Goal: Information Seeking & Learning: Learn about a topic

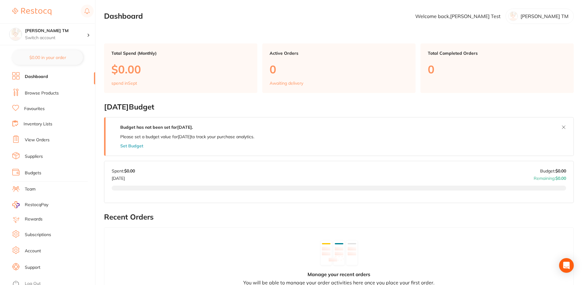
click at [42, 91] on link "Browse Products" at bounding box center [42, 93] width 34 height 6
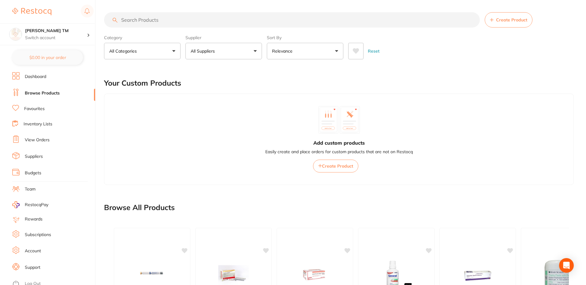
click at [352, 54] on button at bounding box center [355, 51] width 15 height 17
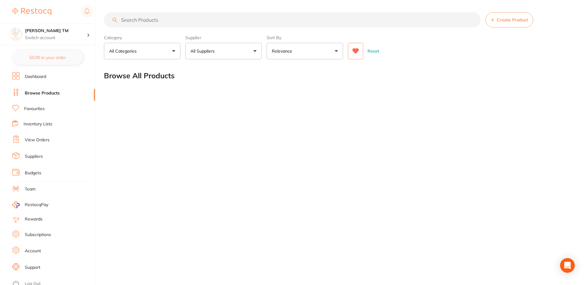
click at [352, 54] on button at bounding box center [355, 51] width 15 height 17
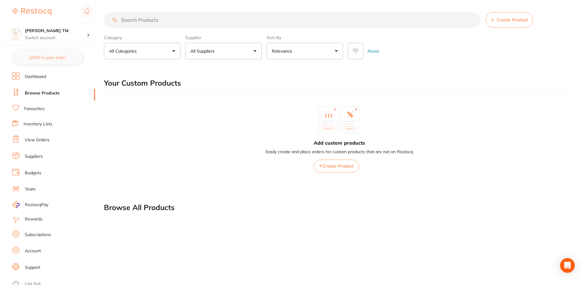
click at [352, 54] on button at bounding box center [355, 51] width 15 height 17
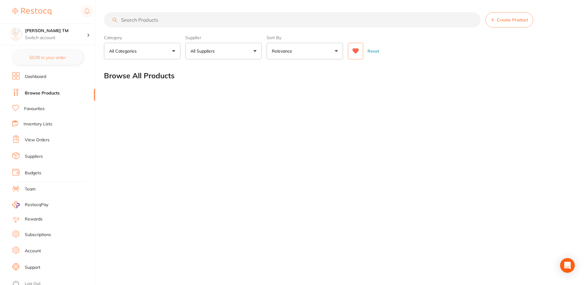
click at [352, 54] on button at bounding box center [355, 51] width 15 height 17
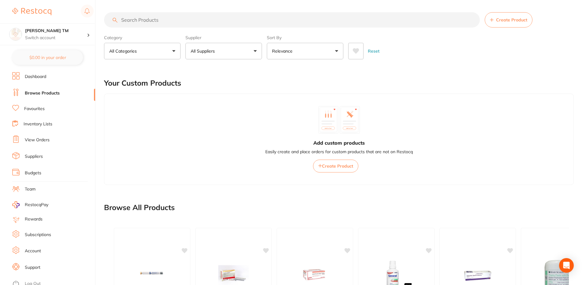
scroll to position [143, 0]
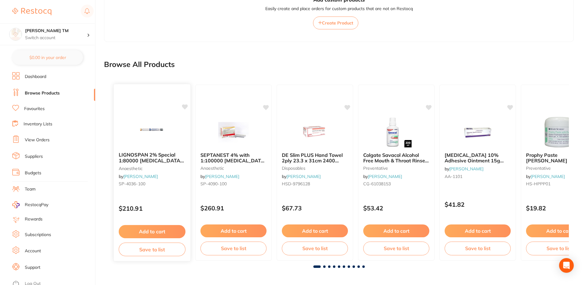
click at [184, 107] on icon at bounding box center [185, 106] width 6 height 5
click at [149, 128] on img at bounding box center [152, 131] width 40 height 31
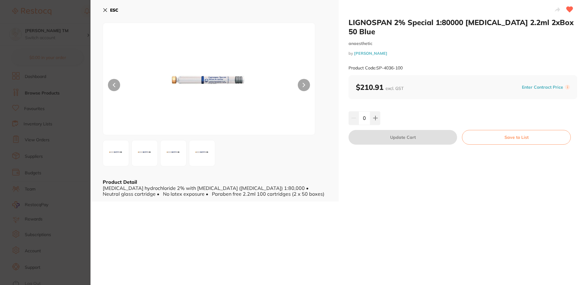
click at [105, 11] on icon at bounding box center [105, 10] width 5 height 5
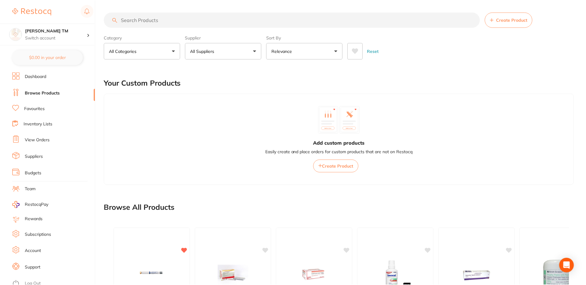
scroll to position [143, 0]
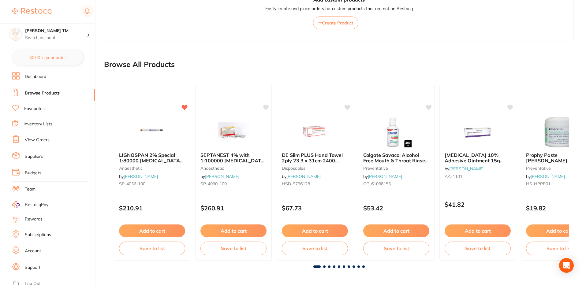
click at [36, 110] on link "Favourites" at bounding box center [34, 109] width 20 height 6
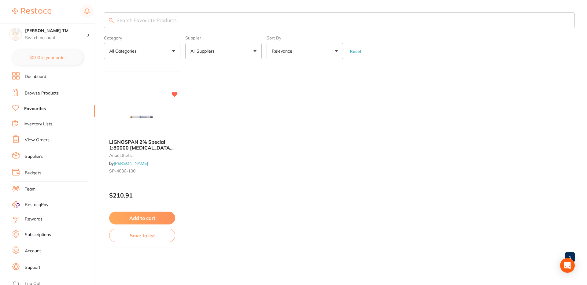
click at [43, 91] on link "Browse Products" at bounding box center [42, 93] width 34 height 6
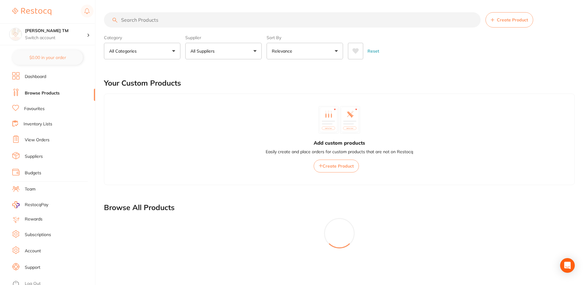
click at [356, 54] on button at bounding box center [355, 51] width 15 height 17
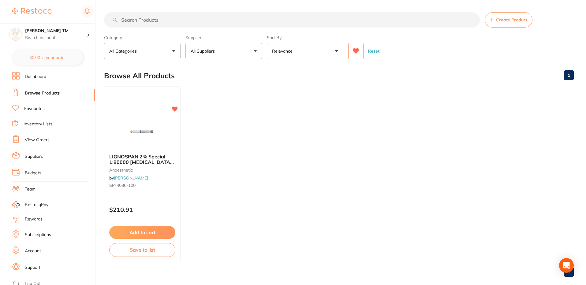
click at [352, 50] on icon at bounding box center [355, 51] width 7 height 6
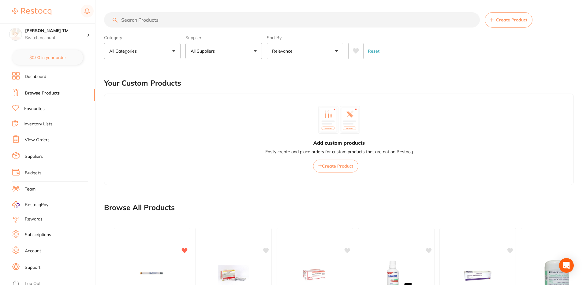
click at [229, 50] on button "All Suppliers" at bounding box center [223, 51] width 76 height 17
type input "henr"
click at [204, 105] on li "Henry Schein Halas" at bounding box center [224, 103] width 72 height 17
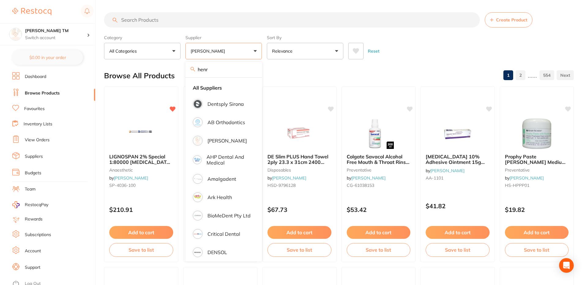
click at [397, 41] on div "Reset" at bounding box center [458, 48] width 221 height 21
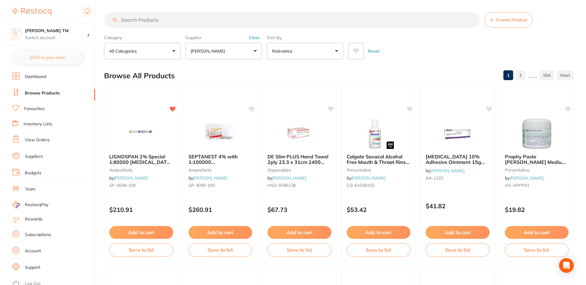
click at [358, 52] on icon at bounding box center [355, 51] width 7 height 6
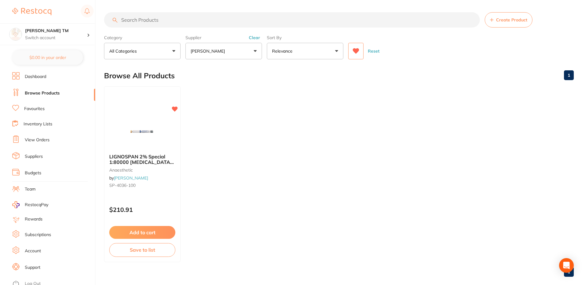
click at [358, 52] on icon at bounding box center [355, 51] width 7 height 6
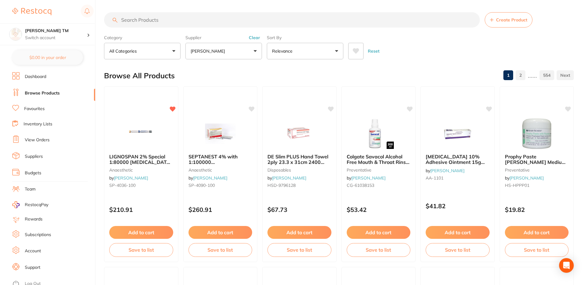
click at [374, 50] on button "Reset" at bounding box center [373, 51] width 15 height 17
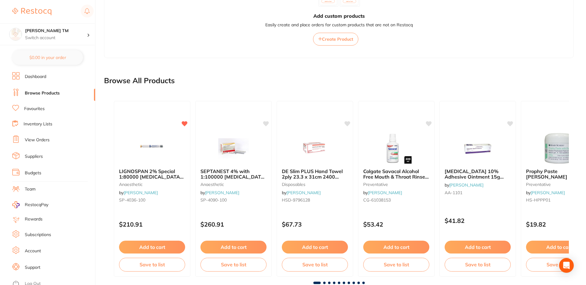
scroll to position [143, 0]
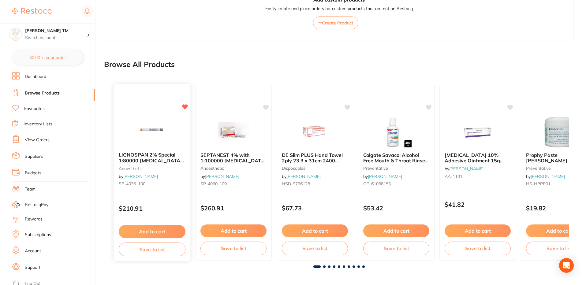
click at [143, 143] on img at bounding box center [152, 131] width 40 height 31
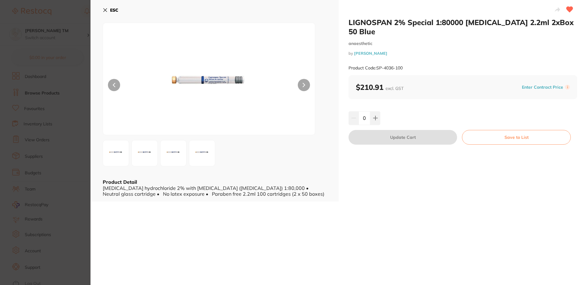
click at [105, 11] on icon at bounding box center [105, 10] width 5 height 5
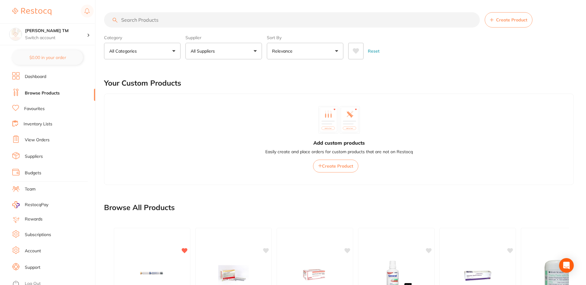
click at [352, 50] on button at bounding box center [355, 51] width 15 height 17
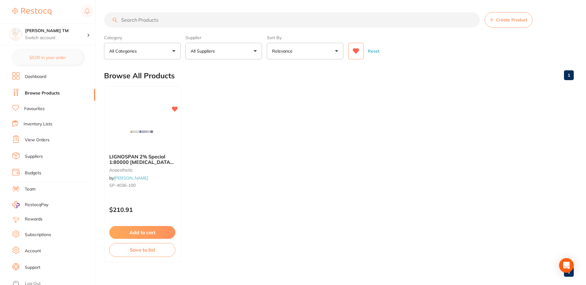
click at [246, 57] on button "All Suppliers" at bounding box center [223, 51] width 76 height 17
type input "he"
click at [209, 107] on p "Henry Schein Halas" at bounding box center [226, 104] width 39 height 6
click at [419, 44] on div "Reset" at bounding box center [458, 48] width 221 height 21
click at [355, 50] on icon at bounding box center [356, 51] width 6 height 6
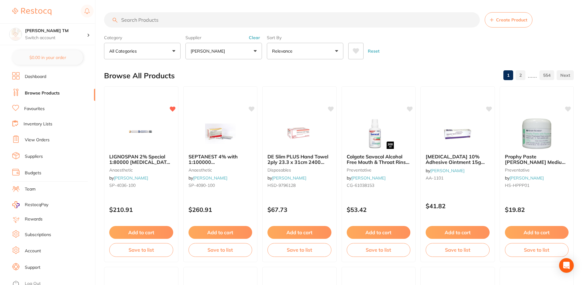
click at [377, 53] on button "Reset" at bounding box center [373, 51] width 15 height 17
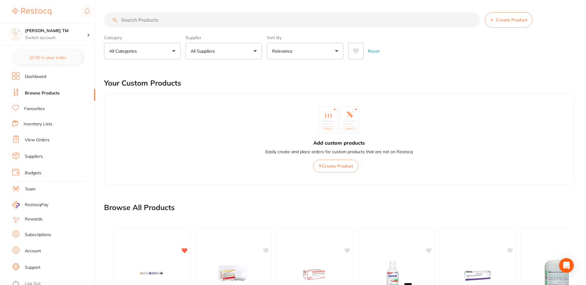
click at [39, 106] on li "Favourites" at bounding box center [53, 109] width 83 height 8
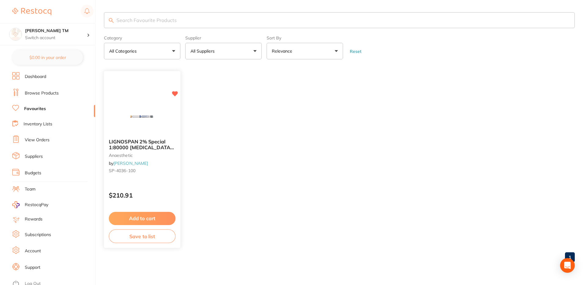
click at [148, 177] on div "LIGNOSPAN 2% Special 1:80000 adrenalin 2.2ml 2xBox 50 Blue anaesthetic by Henry…" at bounding box center [142, 157] width 76 height 47
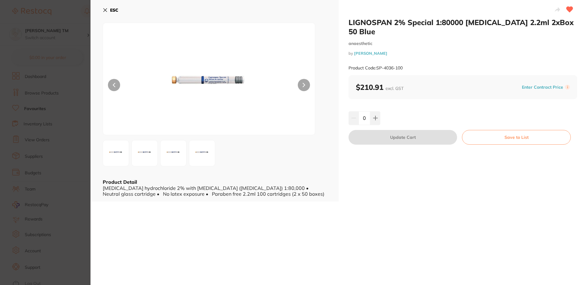
click at [106, 12] on icon at bounding box center [105, 10] width 5 height 5
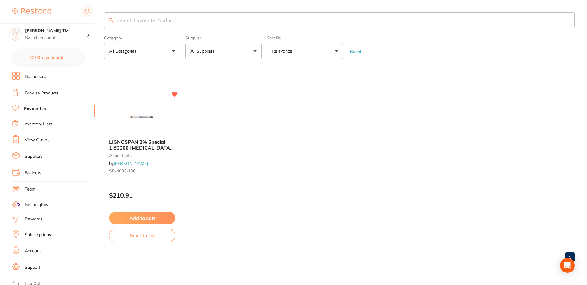
click at [32, 74] on link "Dashboard" at bounding box center [35, 77] width 21 height 6
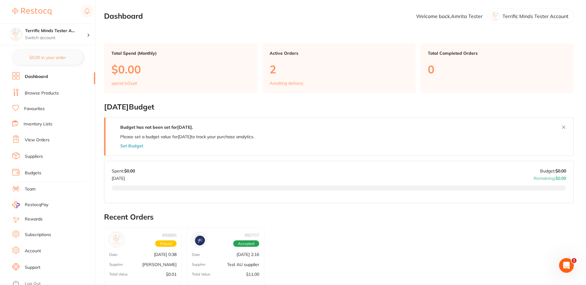
click at [37, 94] on link "Browse Products" at bounding box center [42, 93] width 34 height 6
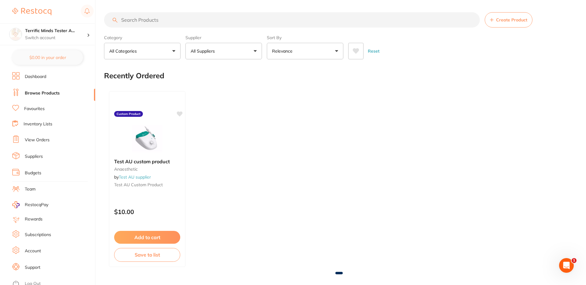
click at [356, 52] on icon at bounding box center [356, 51] width 6 height 6
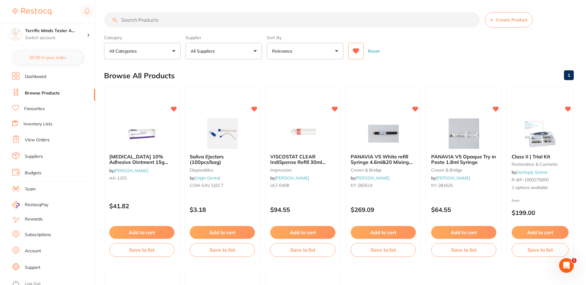
click at [352, 52] on icon at bounding box center [355, 51] width 7 height 6
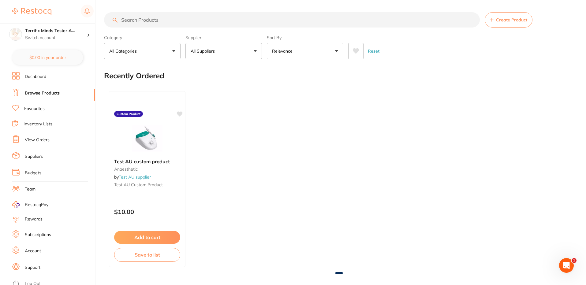
click at [217, 49] on p "All Suppliers" at bounding box center [204, 51] width 27 height 6
type input "henr"
click at [208, 101] on p "Henry Schein Halas" at bounding box center [226, 104] width 39 height 6
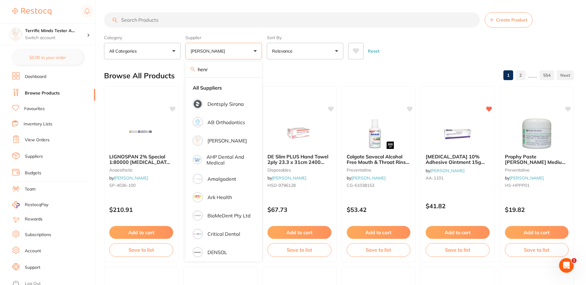
click at [378, 36] on div "Category All Categories All Categories 3D Printing anaesthetic articulating bur…" at bounding box center [339, 45] width 470 height 27
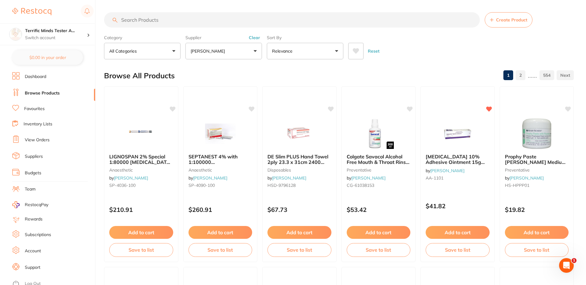
click at [356, 49] on icon at bounding box center [356, 51] width 6 height 6
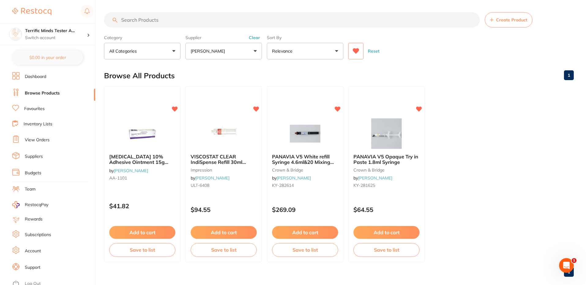
click at [379, 51] on button "Reset" at bounding box center [373, 51] width 15 height 17
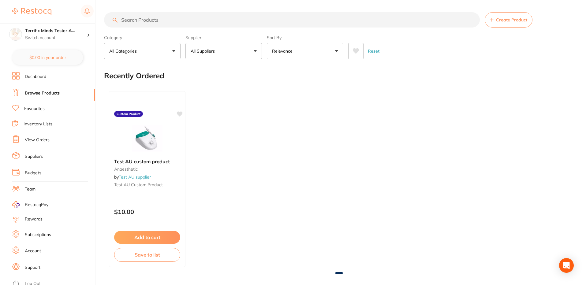
click at [359, 53] on icon at bounding box center [355, 51] width 7 height 6
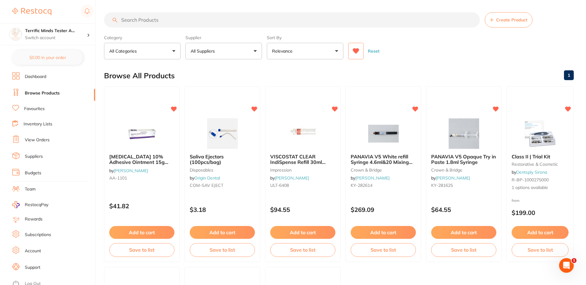
click at [371, 51] on button "Reset" at bounding box center [373, 51] width 15 height 17
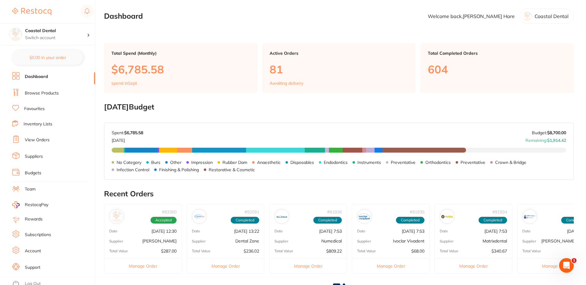
click at [47, 94] on link "Browse Products" at bounding box center [42, 93] width 34 height 6
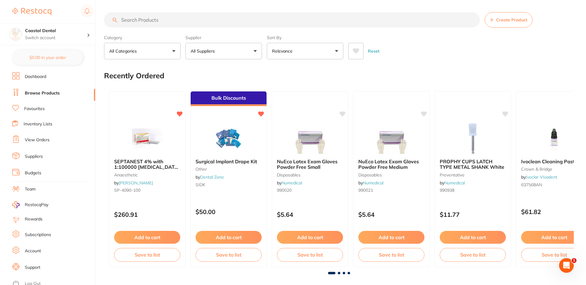
click at [354, 52] on icon at bounding box center [356, 51] width 6 height 6
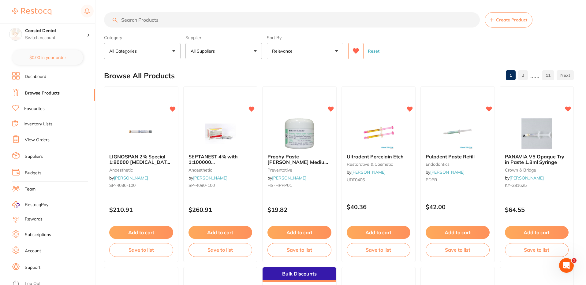
click at [356, 51] on icon at bounding box center [356, 51] width 6 height 6
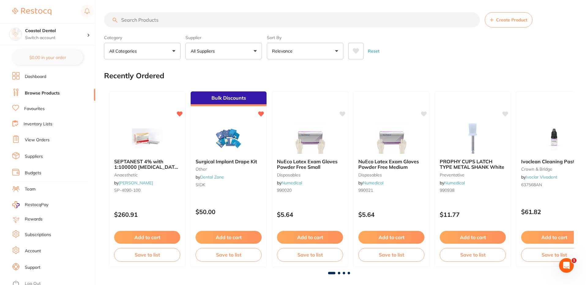
click at [209, 52] on p "All Suppliers" at bounding box center [204, 51] width 27 height 6
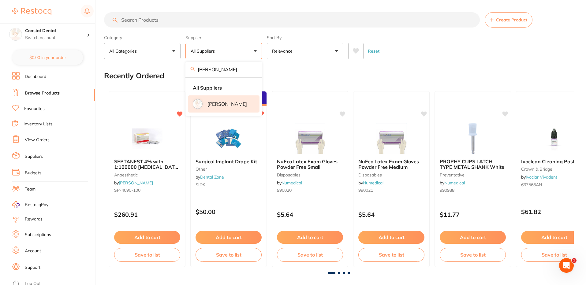
type input "henry"
click at [222, 111] on li "Henry Schein Halas" at bounding box center [224, 103] width 72 height 17
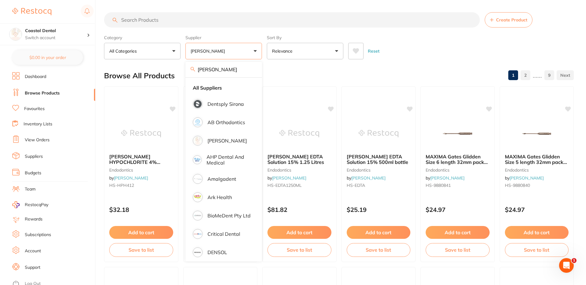
click at [400, 48] on div "Reset" at bounding box center [458, 48] width 221 height 21
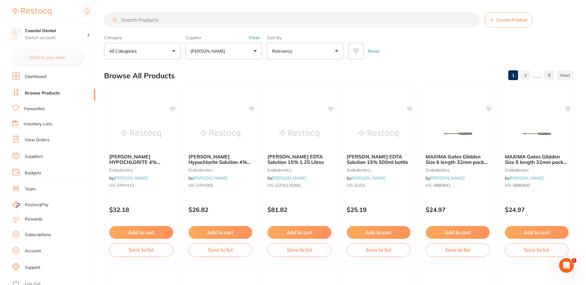
click at [353, 52] on icon at bounding box center [355, 51] width 7 height 6
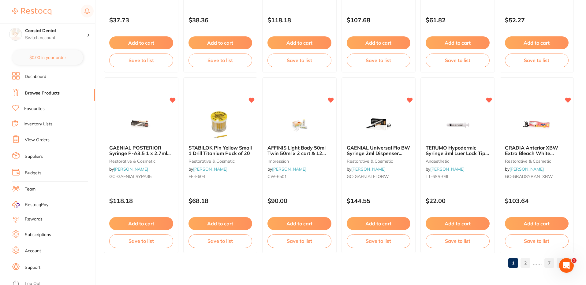
click at [548, 263] on link "7" at bounding box center [549, 263] width 10 height 12
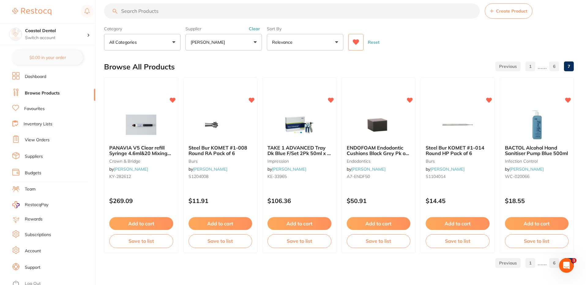
click at [552, 265] on link "6" at bounding box center [554, 263] width 10 height 12
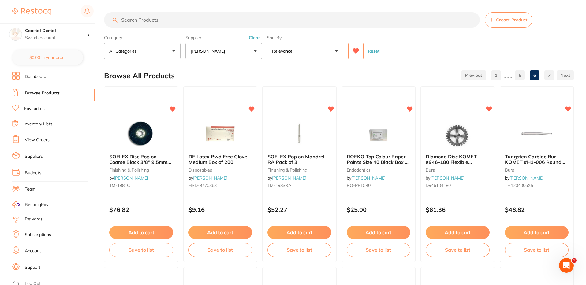
click at [493, 78] on link "1" at bounding box center [496, 75] width 10 height 12
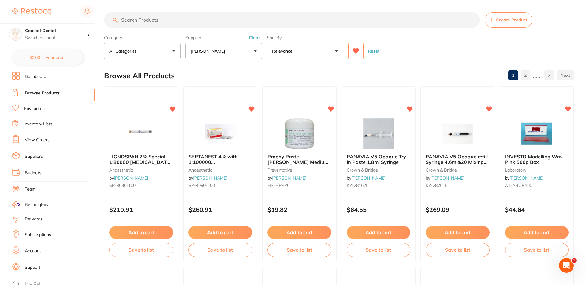
click at [355, 54] on icon at bounding box center [355, 51] width 7 height 6
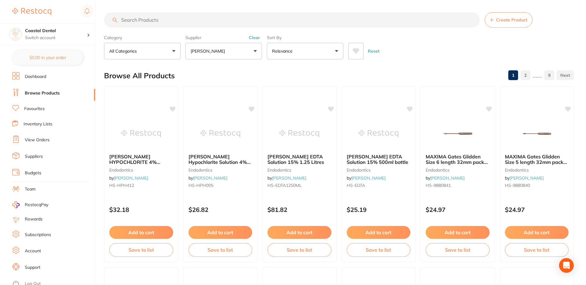
click at [418, 57] on div "Reset" at bounding box center [458, 48] width 221 height 21
click at [254, 39] on button "Clear" at bounding box center [254, 38] width 15 height 6
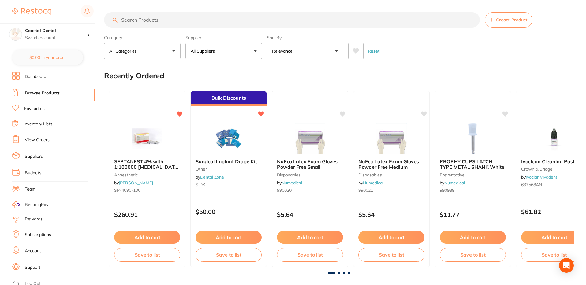
click at [356, 53] on icon at bounding box center [356, 51] width 6 height 6
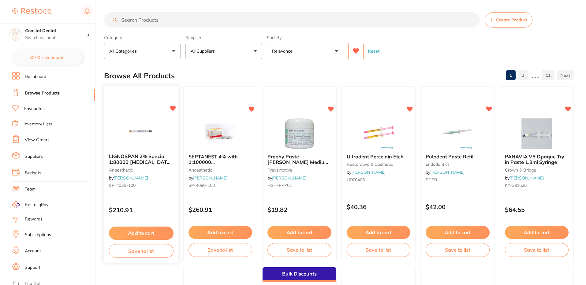
click at [153, 128] on img at bounding box center [141, 133] width 40 height 31
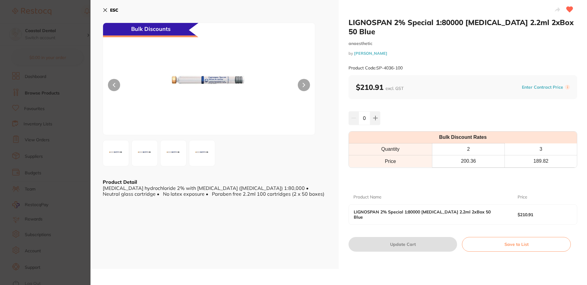
click at [106, 11] on icon at bounding box center [105, 10] width 5 height 5
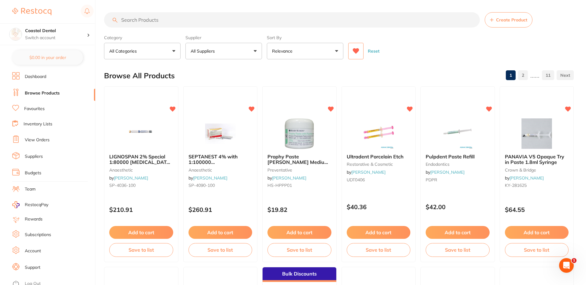
click at [370, 49] on button "Reset" at bounding box center [373, 51] width 15 height 17
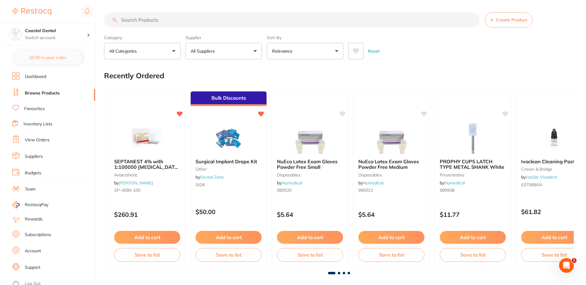
click at [50, 108] on li "Favourites" at bounding box center [53, 109] width 83 height 8
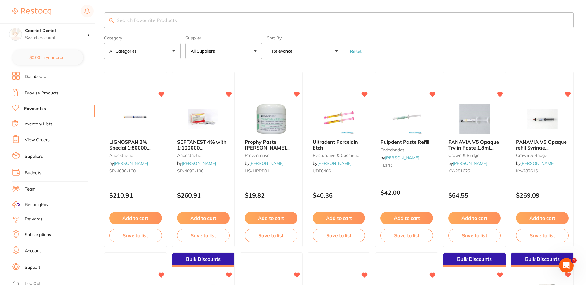
click at [48, 94] on link "Browse Products" at bounding box center [42, 93] width 34 height 6
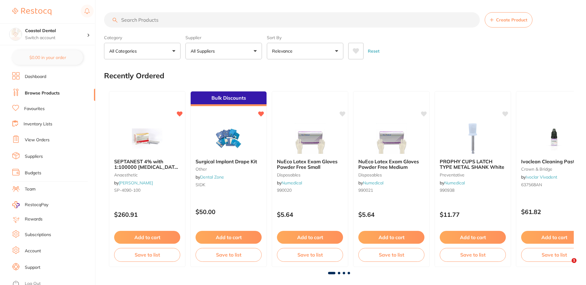
click at [355, 53] on icon at bounding box center [355, 51] width 7 height 6
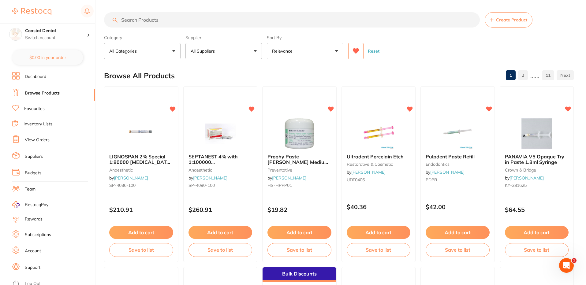
click at [369, 50] on button "Reset" at bounding box center [373, 51] width 15 height 17
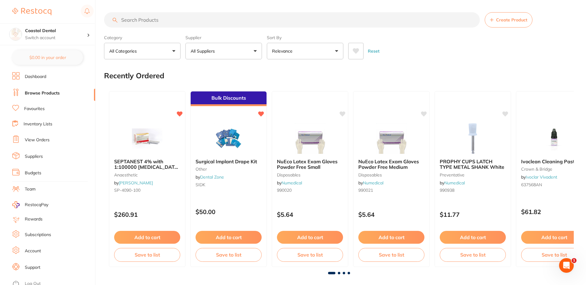
click at [239, 57] on button "All Suppliers" at bounding box center [223, 51] width 76 height 17
type input "h"
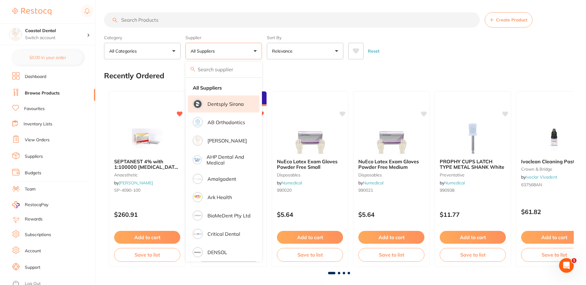
click at [226, 102] on p "Dentsply Sirona" at bounding box center [225, 104] width 36 height 6
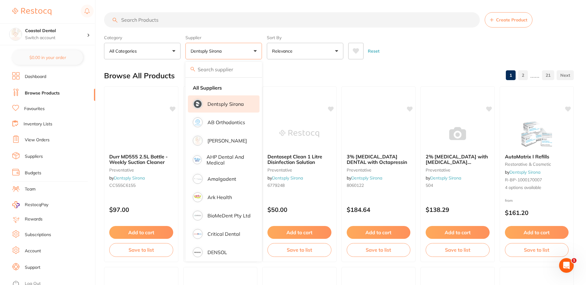
click at [419, 36] on div "Category All Categories All Categories endodontics equipment implants infection…" at bounding box center [339, 45] width 470 height 27
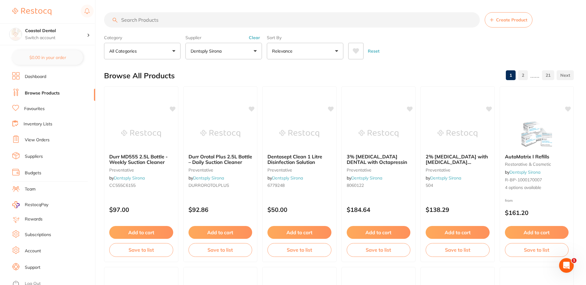
click at [355, 53] on icon at bounding box center [356, 51] width 6 height 6
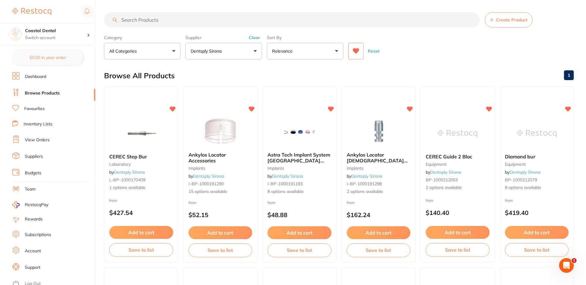
click at [434, 50] on div "Reset" at bounding box center [458, 48] width 221 height 21
click at [374, 50] on button "Reset" at bounding box center [373, 51] width 15 height 17
